Goal: Information Seeking & Learning: Learn about a topic

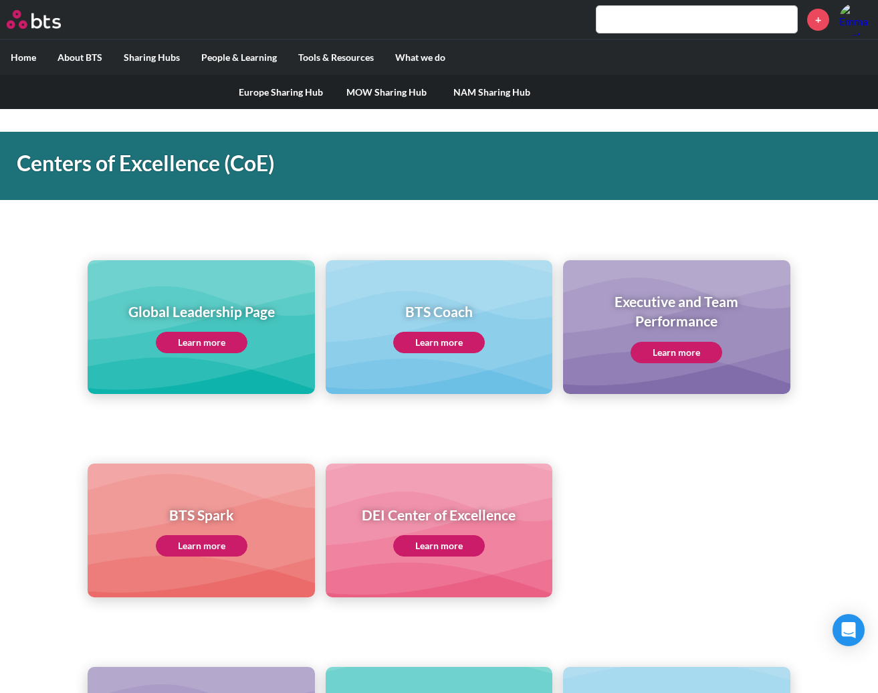
click at [252, 93] on link "Europe Sharing Hub" at bounding box center [281, 92] width 106 height 35
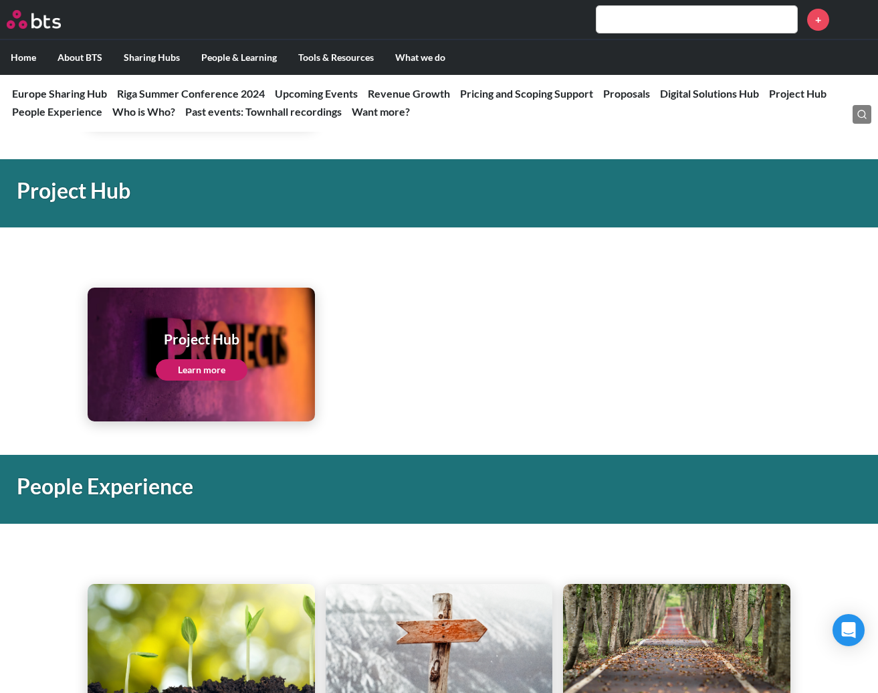
scroll to position [2741, 0]
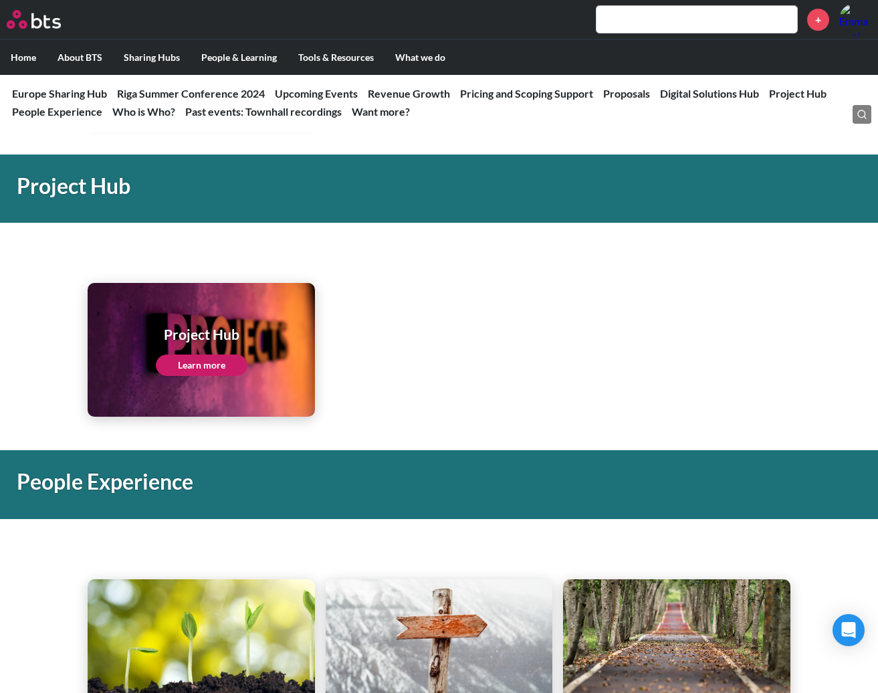
click at [213, 370] on link "Learn more" at bounding box center [202, 364] width 92 height 21
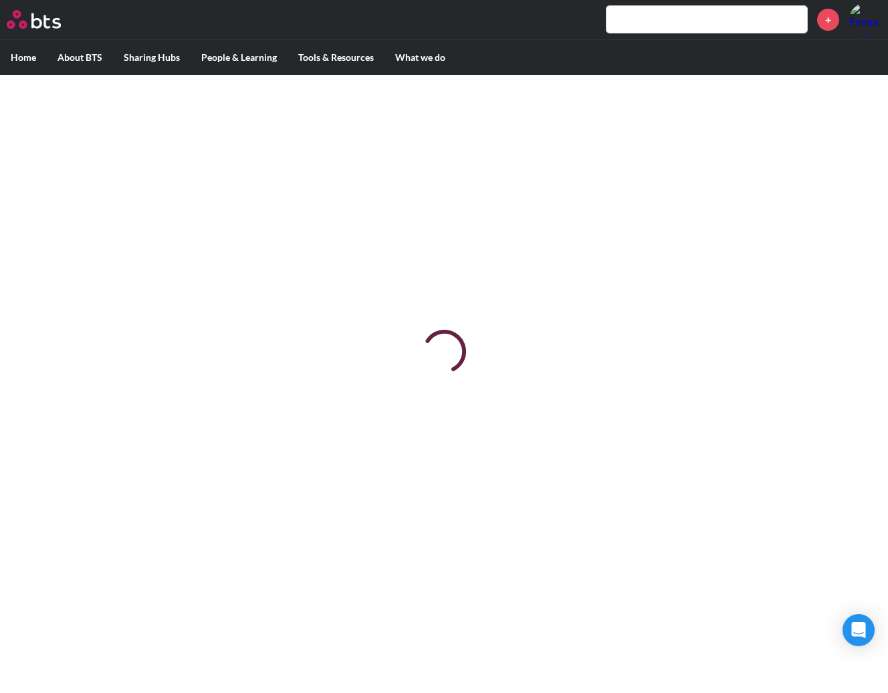
click at [887, 628] on html "MENU + Home About BTS Who we are How we work: Policies, Toolkits and Guidance I…" at bounding box center [444, 314] width 888 height 628
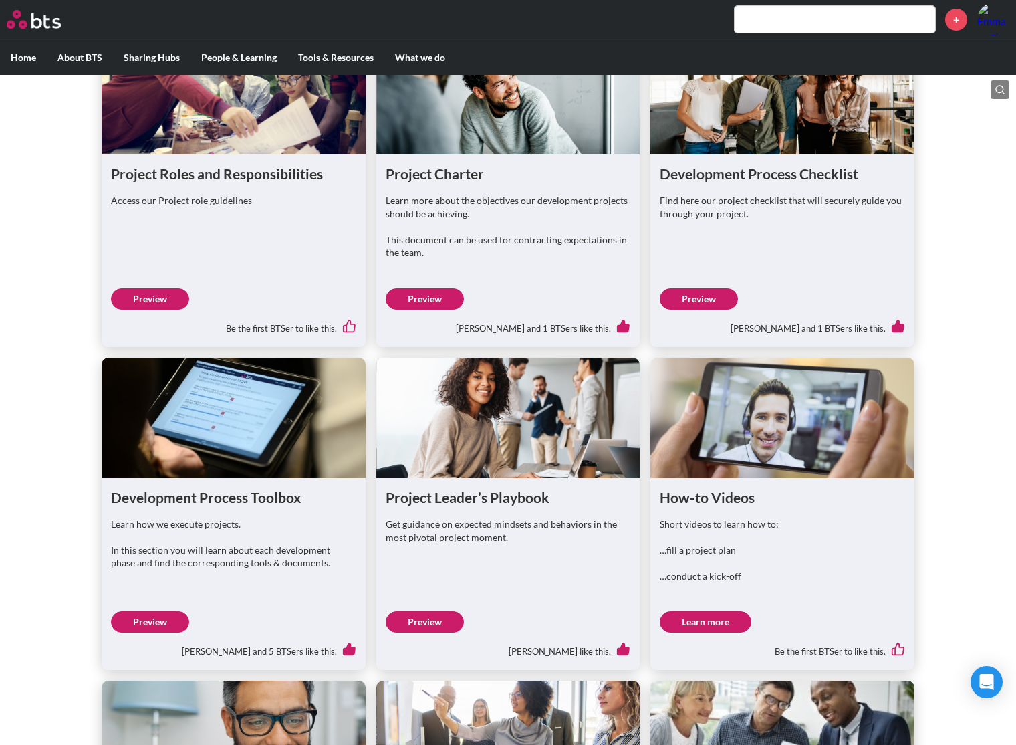
scroll to position [602, 0]
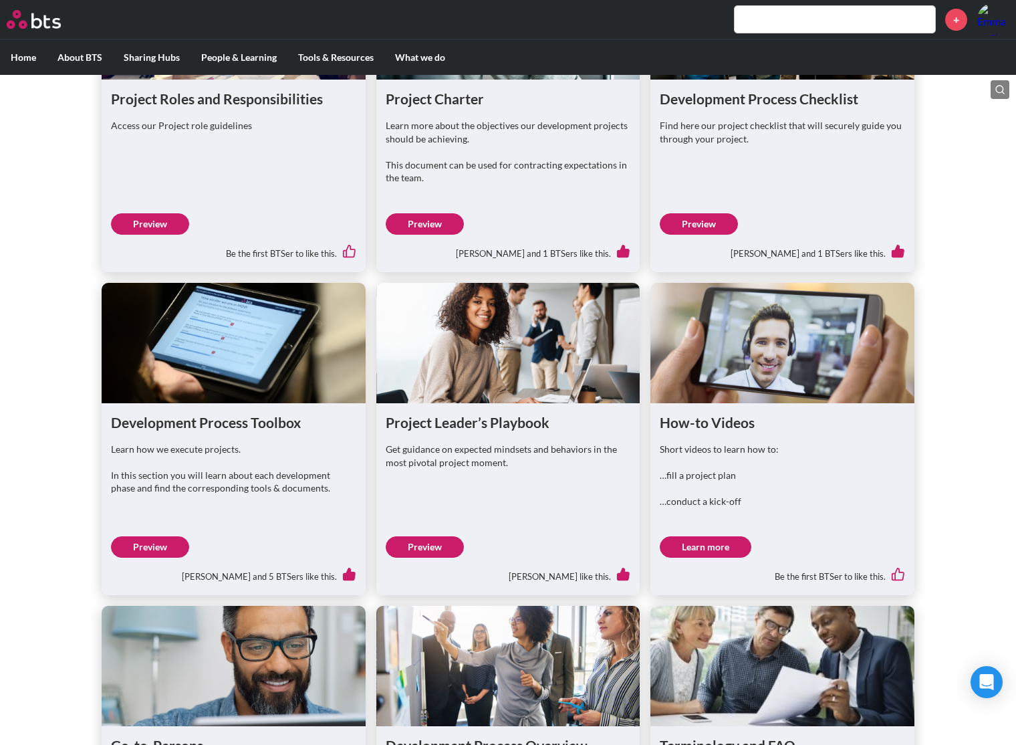
click at [136, 558] on link "Preview" at bounding box center [150, 546] width 78 height 21
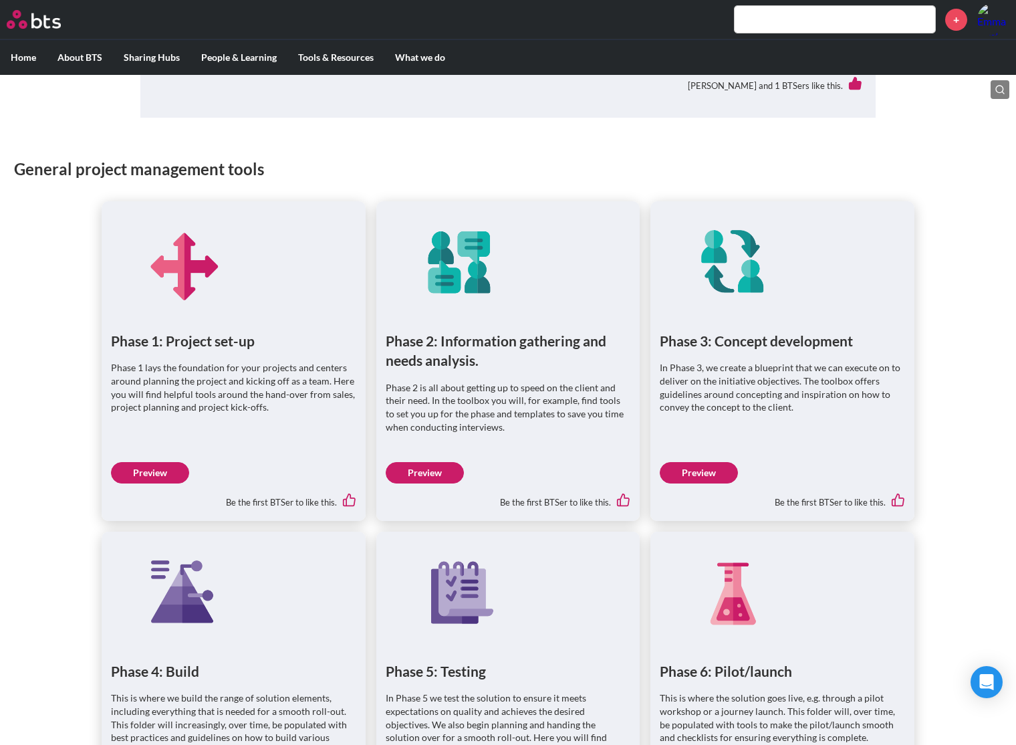
scroll to position [602, 0]
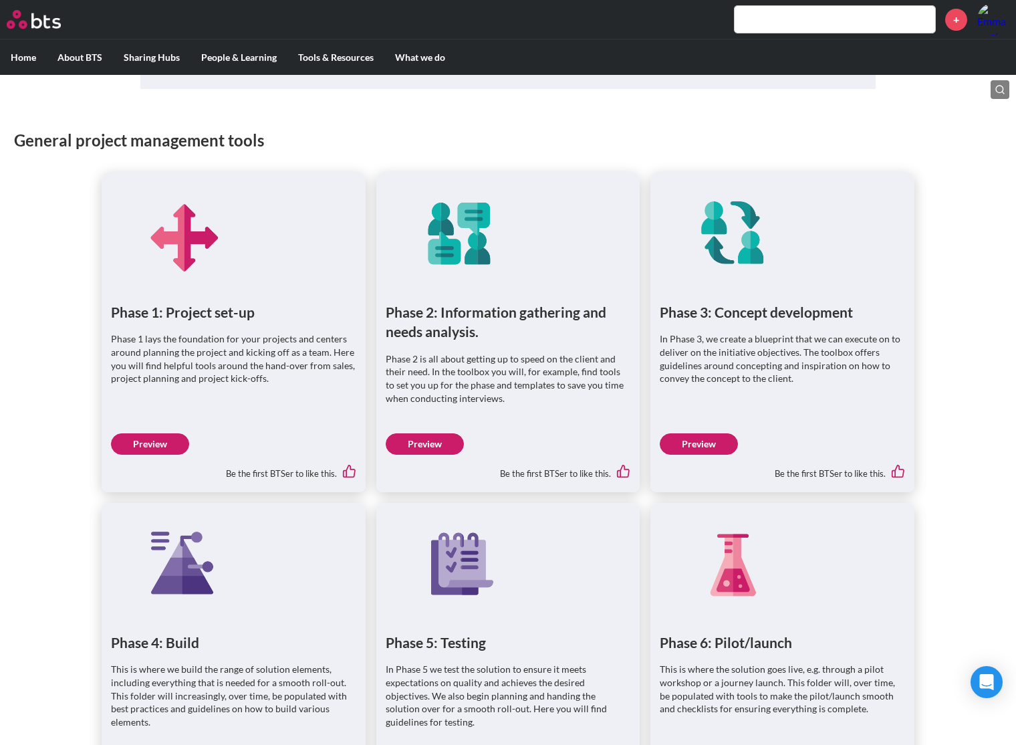
click at [169, 445] on link "Preview" at bounding box center [150, 443] width 78 height 21
